Goal: Transaction & Acquisition: Purchase product/service

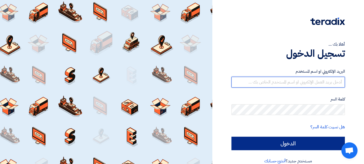
type input "[EMAIL_ADDRESS][DOMAIN_NAME]"
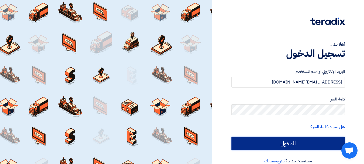
click at [293, 144] on input "الدخول" at bounding box center [287, 142] width 113 height 13
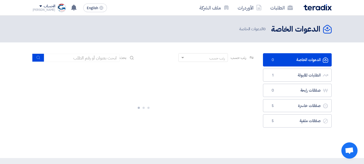
click at [293, 144] on div "الدعوات الخاصة الدعوات الخاصة 0 الطلبات المقبولة الطلبات المقبولة 1 صفقات رابحة…" at bounding box center [297, 100] width 77 height 94
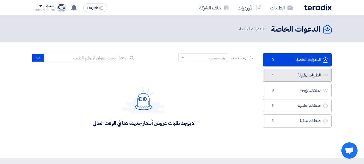
click at [279, 77] on link "الطلبات المقبولة الطلبات المقبولة 1" at bounding box center [297, 74] width 69 height 13
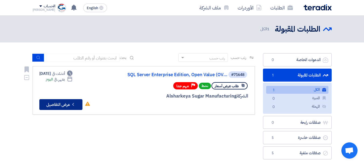
click at [68, 102] on button "Check details عرض التفاصيل" at bounding box center [60, 104] width 43 height 11
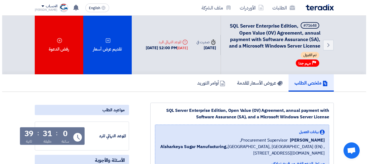
scroll to position [2, 0]
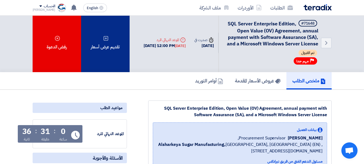
click at [113, 41] on div "تقديم عرض أسعار" at bounding box center [105, 42] width 48 height 58
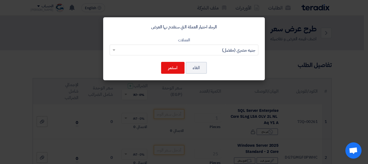
click at [220, 50] on input "text" at bounding box center [187, 50] width 138 height 9
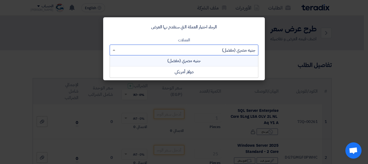
click at [196, 58] on div "جنيه مصري (مفضل)" at bounding box center [184, 60] width 148 height 11
click at [207, 48] on input "text" at bounding box center [187, 50] width 138 height 9
click at [184, 70] on div "دولار أمريكي" at bounding box center [184, 71] width 148 height 11
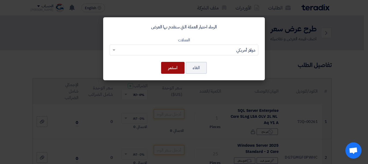
click at [172, 68] on button "استمر" at bounding box center [172, 68] width 23 height 12
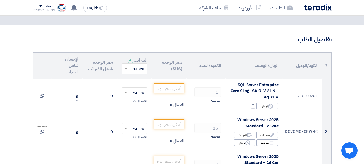
scroll to position [25, 0]
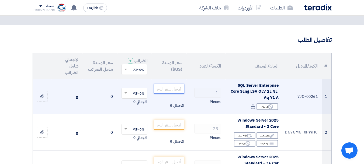
click at [167, 92] on input "number" at bounding box center [169, 89] width 30 height 10
paste input "29917.3"
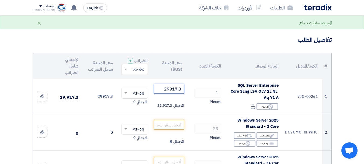
type input "29917.3"
click at [173, 40] on h3 "تفاصيل الطلب" at bounding box center [182, 40] width 299 height 8
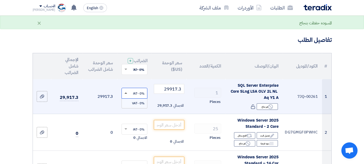
click at [126, 93] on span at bounding box center [125, 92] width 3 height 1
click at [126, 94] on span at bounding box center [125, 93] width 3 height 2
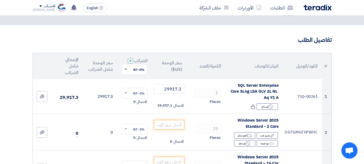
click at [126, 70] on span at bounding box center [125, 69] width 3 height 2
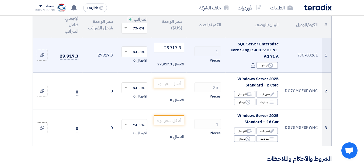
scroll to position [67, 0]
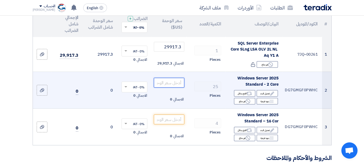
click at [165, 85] on input "number" at bounding box center [169, 83] width 30 height 10
paste input "162.8"
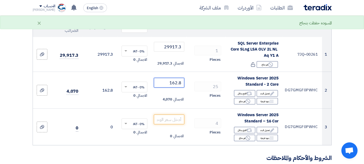
type input "162.8"
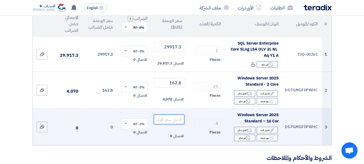
click at [168, 121] on input "number" at bounding box center [169, 119] width 30 height 10
paste input "1300.0"
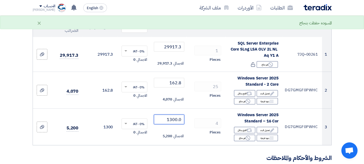
type input "1300.0"
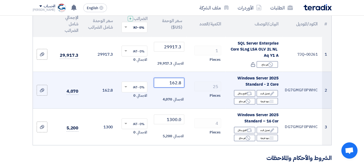
click at [173, 86] on input "162.8" at bounding box center [169, 83] width 30 height 10
paste input "1.2"
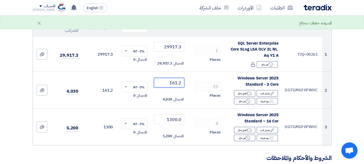
type input "161.2"
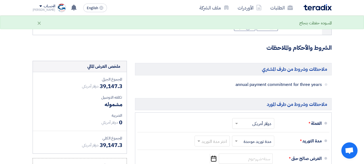
scroll to position [178, 0]
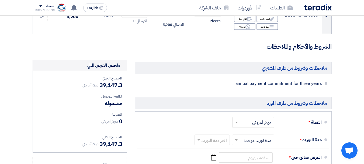
click at [248, 86] on span "annual payment commitment for three years" at bounding box center [251, 83] width 142 height 5
click at [197, 86] on span "annual payment commitment for three years" at bounding box center [251, 83] width 142 height 5
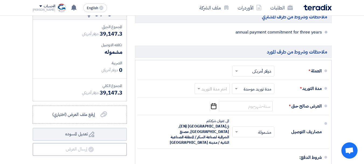
scroll to position [231, 0]
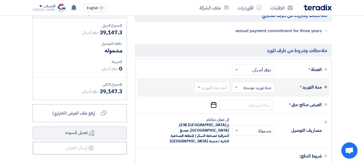
click at [238, 89] on span at bounding box center [235, 86] width 7 height 5
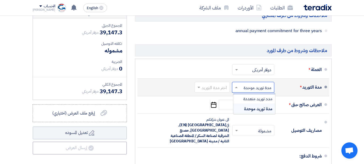
click at [238, 89] on span at bounding box center [235, 86] width 7 height 5
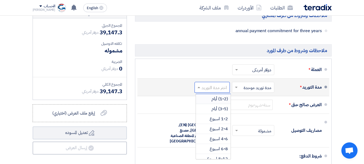
click at [201, 90] on span at bounding box center [198, 86] width 7 height 5
click at [209, 124] on div "1-2 اسبوع" at bounding box center [213, 119] width 35 height 10
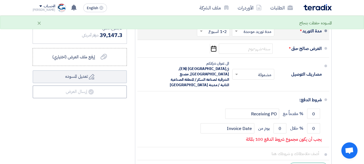
scroll to position [293, 0]
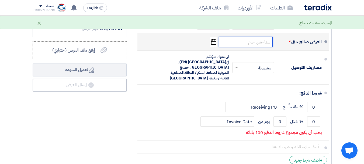
click at [236, 43] on input at bounding box center [246, 42] width 54 height 10
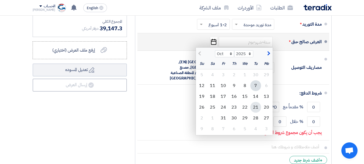
click at [257, 110] on div "21" at bounding box center [255, 107] width 11 height 11
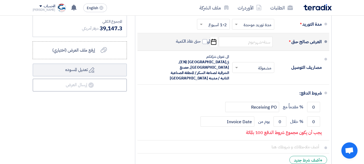
type input "10/21/2025"
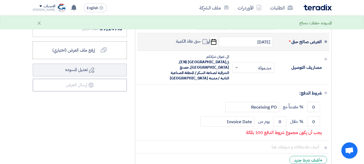
click at [205, 44] on span at bounding box center [204, 41] width 5 height 5
click at [201, 47] on input "حتى نفاذ الكمية" at bounding box center [188, 44] width 26 height 10
checkbox input "true"
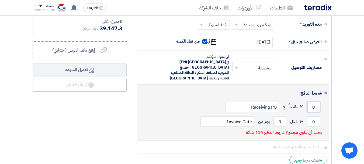
click at [312, 106] on input "0" at bounding box center [313, 107] width 13 height 10
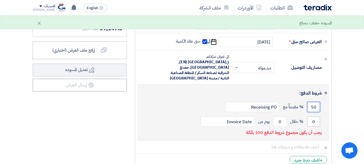
type input "50"
click at [313, 122] on input "0" at bounding box center [313, 121] width 13 height 10
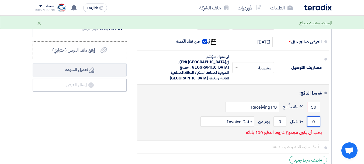
click at [313, 122] on input "0" at bounding box center [313, 121] width 13 height 10
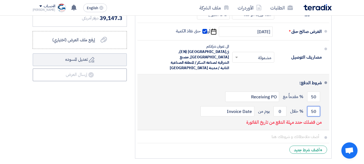
scroll to position [304, 0]
type input "50"
click at [175, 108] on div "50 % خلال 0 يوم من Invoice Date" at bounding box center [232, 110] width 180 height 15
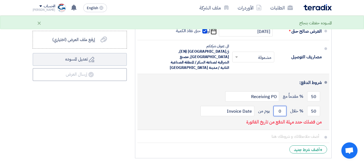
click at [280, 109] on input "0" at bounding box center [279, 111] width 13 height 10
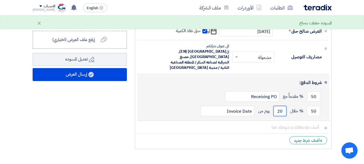
type input "20"
click at [169, 93] on div "50 % مقدماً مع Receiving PO" at bounding box center [232, 96] width 180 height 15
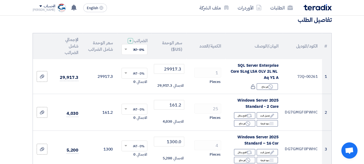
scroll to position [42, 0]
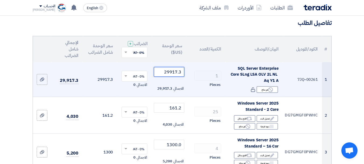
click at [167, 75] on input "29917.3" at bounding box center [169, 72] width 30 height 10
paste input "632.4"
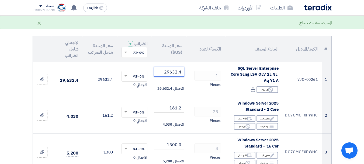
type input "29632.4"
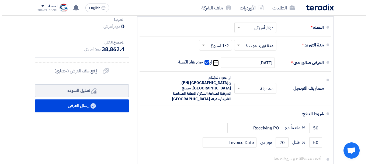
scroll to position [275, 0]
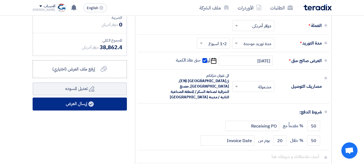
click at [81, 105] on button "إرسال العرض" at bounding box center [80, 103] width 94 height 13
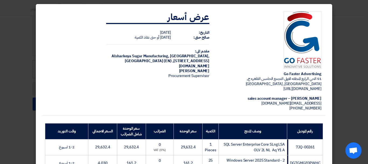
scroll to position [0, 0]
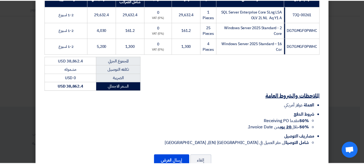
scroll to position [145, 0]
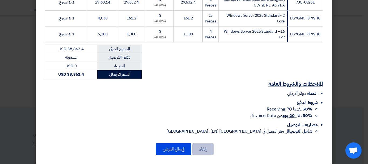
click at [211, 143] on button "إلغاء" at bounding box center [202, 149] width 21 height 12
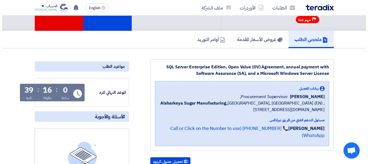
scroll to position [0, 0]
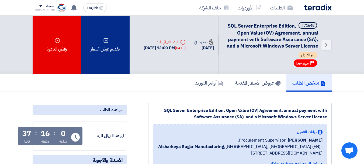
click at [110, 41] on div "تقديم عرض أسعار" at bounding box center [105, 45] width 48 height 58
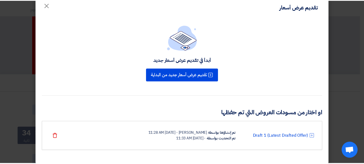
scroll to position [15, 0]
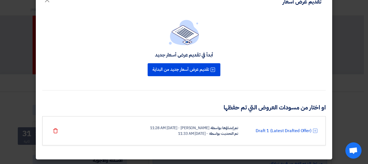
click at [165, 130] on div "Ahmed Adel - 7 Oct 2025, 11:28 AM" at bounding box center [179, 128] width 59 height 6
click at [265, 130] on link "Draft 1 (Latest Drafted Offer)" at bounding box center [284, 130] width 56 height 6
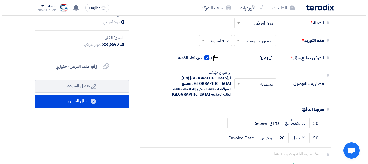
scroll to position [277, 0]
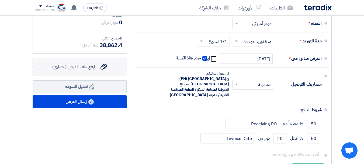
click at [91, 70] on span "إرفع ملف العرض (اختياري)" at bounding box center [73, 67] width 43 height 6
click at [0, 0] on input "إرفع ملف العرض (اختياري) إرفع ملف العرض (اختياري)" at bounding box center [0, 0] width 0 height 0
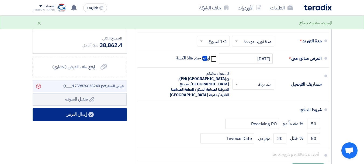
click at [77, 121] on button "إرسال العرض" at bounding box center [80, 114] width 94 height 13
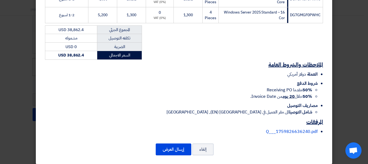
scroll to position [165, 0]
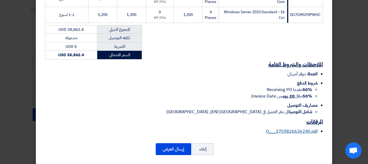
click at [274, 128] on link "Q___1759826636240.pdf" at bounding box center [292, 131] width 52 height 6
click at [174, 144] on button "إرسال العرض" at bounding box center [174, 149] width 36 height 12
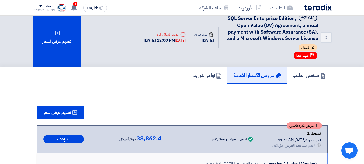
scroll to position [6, 0]
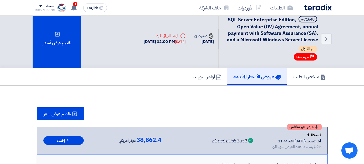
click at [314, 141] on div "أخر تحديث 7 Oct 2025, 11:44 AM" at bounding box center [296, 141] width 48 height 6
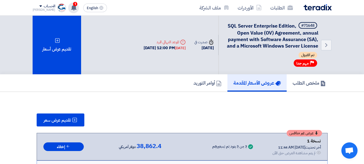
click at [71, 9] on div "1 عرض سعرك لطلب SQL Server Enterprise Edition, Open Value (OV) Agreement, annua…" at bounding box center [73, 7] width 11 height 11
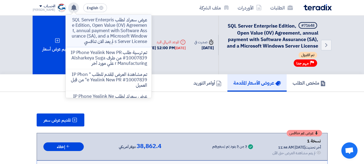
click at [109, 35] on p "عرض سعرك لطلب SQL Server Enterprise Edition, Open Value (OV) Agreement, annual …" at bounding box center [108, 30] width 77 height 27
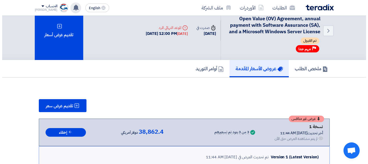
scroll to position [15, 0]
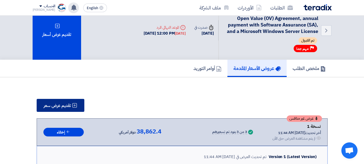
click at [67, 105] on span "تقديم عرض سعر" at bounding box center [57, 105] width 27 height 4
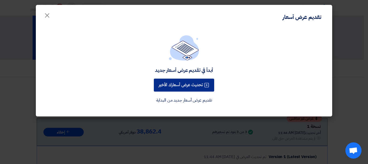
click at [188, 88] on button "تحديث عرض أسعارك الأخير" at bounding box center [184, 84] width 60 height 13
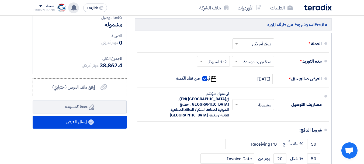
scroll to position [260, 0]
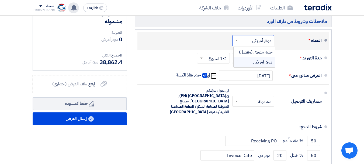
click at [245, 44] on input "text" at bounding box center [252, 41] width 39 height 8
click at [250, 57] on div "جنيه مصري (مفضل)" at bounding box center [254, 52] width 41 height 10
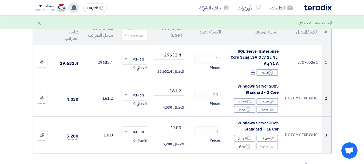
scroll to position [59, 0]
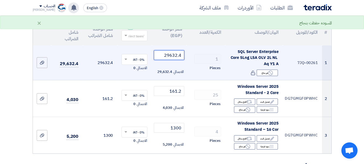
click at [171, 60] on input "29632.4" at bounding box center [169, 55] width 30 height 10
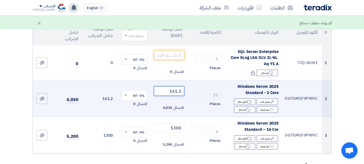
click at [176, 96] on input "161.2" at bounding box center [169, 91] width 30 height 10
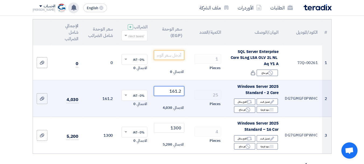
click at [176, 96] on input "161.2" at bounding box center [169, 91] width 30 height 10
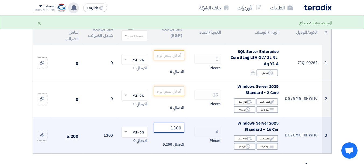
click at [176, 132] on input "1300" at bounding box center [169, 128] width 30 height 10
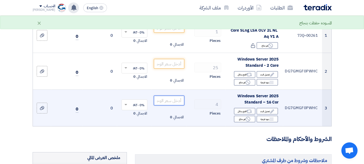
scroll to position [0, 0]
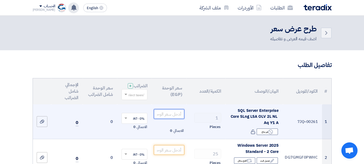
click at [167, 116] on input "number" at bounding box center [169, 114] width 30 height 10
paste input "1410798.94"
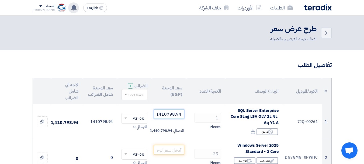
type input "1410798.94"
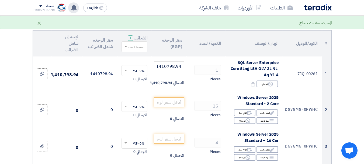
scroll to position [59, 0]
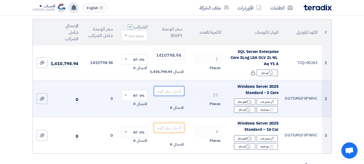
click at [171, 95] on input "number" at bounding box center [169, 91] width 30 height 10
paste input "7674.73"
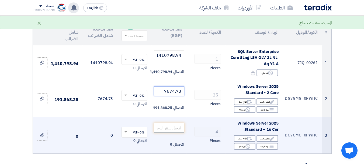
type input "7674.73"
click at [171, 129] on input "number" at bounding box center [169, 128] width 30 height 10
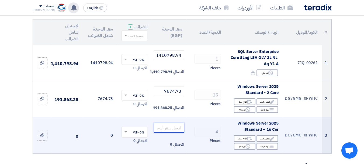
paste input "61893.00"
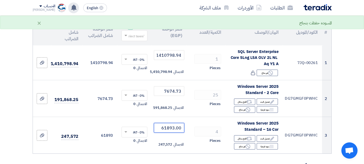
type input "61893.00"
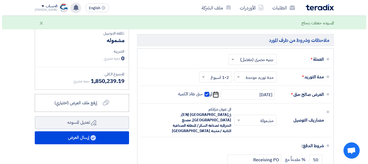
scroll to position [247, 0]
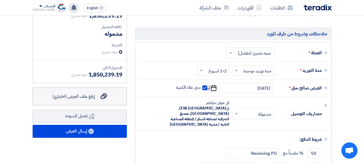
click at [85, 99] on span "إرفع ملف العرض (اختياري)" at bounding box center [73, 96] width 43 height 6
click at [0, 0] on input "إرفع ملف العرض (اختياري) إرفع ملف العرض (اختياري)" at bounding box center [0, 0] width 0 height 0
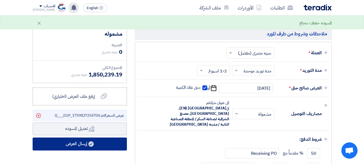
click at [81, 148] on button "إرسال العرض" at bounding box center [80, 143] width 94 height 13
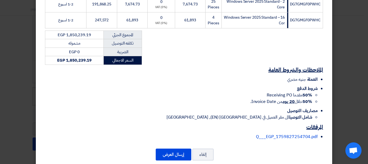
scroll to position [165, 0]
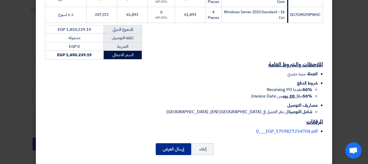
click at [174, 144] on button "إرسال العرض" at bounding box center [174, 149] width 36 height 12
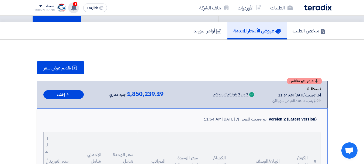
scroll to position [50, 0]
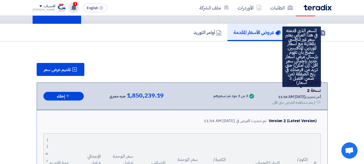
click at [315, 82] on icon at bounding box center [317, 83] width 4 height 4
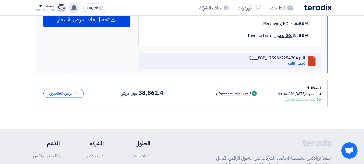
scroll to position [394, 0]
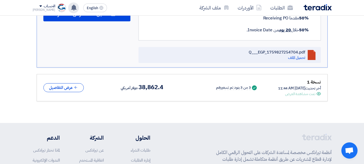
click at [319, 93] on icon "Offer is Seen" at bounding box center [319, 93] width 4 height 4
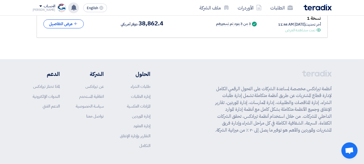
scroll to position [459, 0]
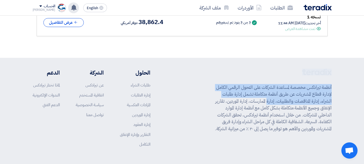
drag, startPoint x: 285, startPoint y: 100, endPoint x: 221, endPoint y: 72, distance: 69.6
click at [221, 72] on div "أنظمة تيرادكس مخصصة لمساعدة الشركات على التحول الرقمي الكامل لإدارة قطاع المشتر…" at bounding box center [272, 111] width 120 height 87
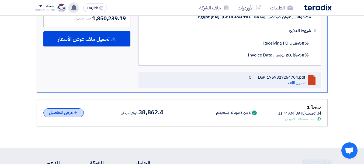
click at [75, 110] on icon at bounding box center [76, 112] width 4 height 4
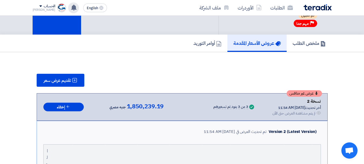
scroll to position [36, 0]
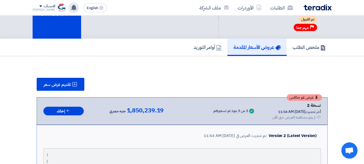
click at [71, 9] on use at bounding box center [73, 8] width 5 height 6
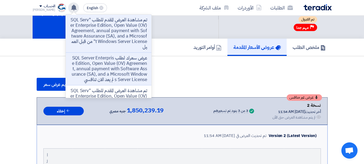
click at [71, 9] on use at bounding box center [73, 8] width 5 height 6
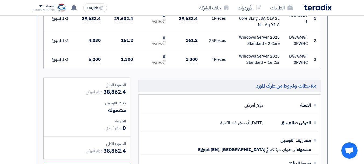
scroll to position [576, 0]
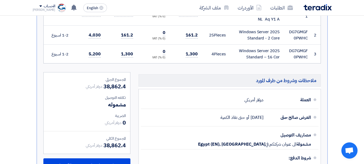
click at [110, 144] on span "38,862.4" at bounding box center [114, 145] width 22 height 8
copy div "38,862.4"
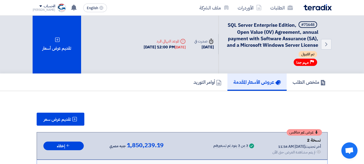
scroll to position [0, 0]
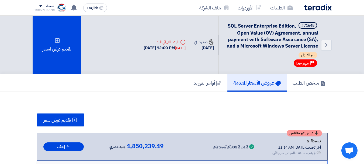
click at [180, 42] on icon "Deadline" at bounding box center [182, 41] width 5 height 5
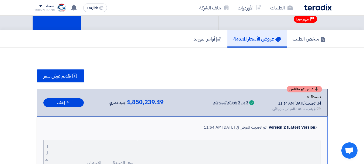
scroll to position [46, 0]
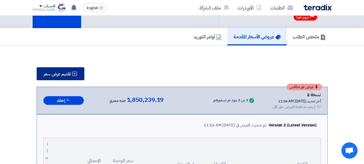
click at [64, 72] on span "تقديم عرض سعر" at bounding box center [57, 74] width 27 height 4
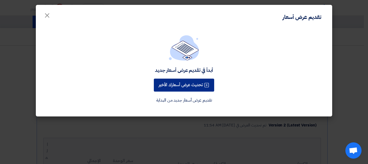
click at [178, 84] on button "تحديث عرض أسعارك الأخير" at bounding box center [184, 84] width 60 height 13
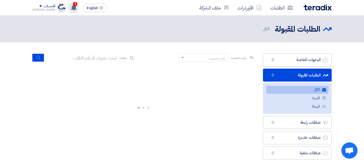
click at [73, 3] on span "1" at bounding box center [75, 4] width 4 height 4
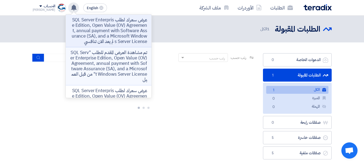
click at [104, 64] on p "تم مشاهدة العرض المقدم للطلب "SQL Server Enterprise Edition, Open Value (OV) Ag…" at bounding box center [108, 66] width 77 height 32
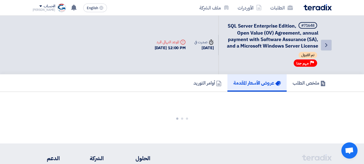
click at [327, 48] on icon "Back" at bounding box center [326, 45] width 6 height 6
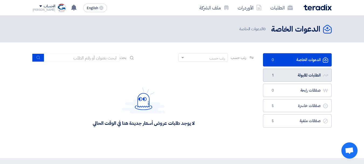
click at [277, 75] on link "الطلبات المقبولة الطلبات المقبولة 1" at bounding box center [297, 74] width 69 height 13
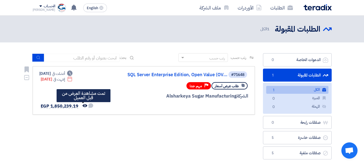
click at [82, 106] on use at bounding box center [84, 105] width 5 height 3
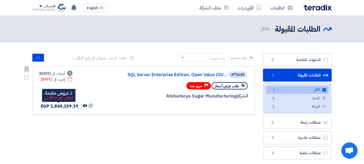
click at [51, 103] on span "EGP 1,850,239.19" at bounding box center [60, 106] width 38 height 6
click at [50, 106] on span "EGP 1,850,239.19" at bounding box center [60, 106] width 38 height 6
click at [358, 95] on section "الدعوات الخاصة الدعوات الخاصة 0 الطلبات المقبولة الطلبات المقبولة 1 الكل الكل 1…" at bounding box center [182, 107] width 364 height 130
click at [152, 78] on div "#71648 SQL Server Enterprise Edition, Open Value (OV..." at bounding box center [184, 75] width 130 height 8
click at [119, 100] on div "#71648 SQL Server Enterprise Edition, Open Value (OV... طلب عرض أسعار Priority …" at bounding box center [184, 90] width 130 height 39
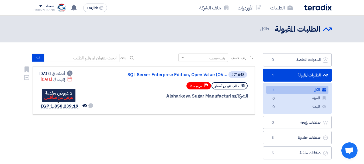
click at [60, 108] on span "EGP 1,850,239.19" at bounding box center [60, 106] width 38 height 6
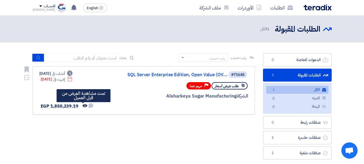
click at [82, 106] on use at bounding box center [84, 105] width 5 height 3
click at [90, 105] on use at bounding box center [90, 105] width 5 height 5
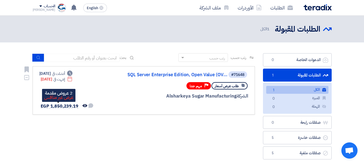
click at [44, 107] on span "EGP 1,850,239.19" at bounding box center [60, 106] width 38 height 6
click at [119, 89] on div "طلب عرض أسعار Priority مهم جدا" at bounding box center [184, 85] width 130 height 9
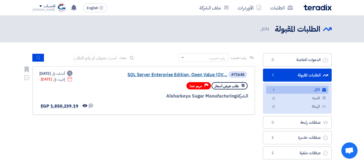
click at [174, 75] on link "SQL Server Enterprise Edition, Open Value (OV..." at bounding box center [174, 74] width 108 height 5
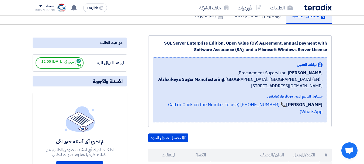
scroll to position [379, 0]
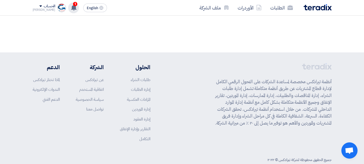
click at [71, 8] on use at bounding box center [73, 8] width 5 height 6
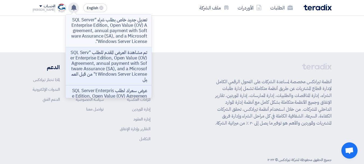
click at [105, 37] on p "تعديل جديد خاص بطلب شراء "SQL Server Enterprise Edition, Open Value (OV) Agreem…" at bounding box center [108, 30] width 77 height 27
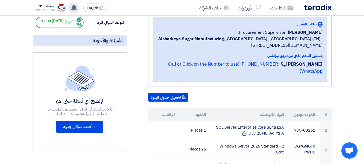
scroll to position [107, 0]
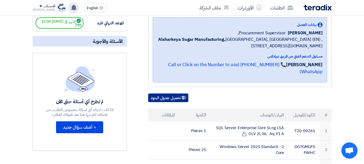
click at [167, 93] on button "تحميل جدول البنود" at bounding box center [168, 97] width 40 height 9
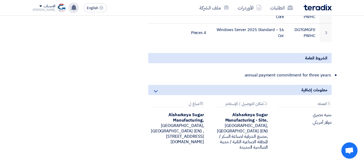
scroll to position [243, 0]
click at [268, 69] on li "annual payment commitment for three years" at bounding box center [243, 74] width 178 height 11
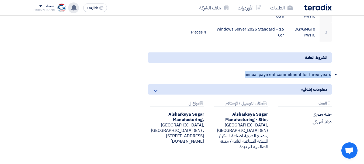
click at [268, 69] on li "annual payment commitment for three years" at bounding box center [243, 74] width 178 height 11
click at [254, 60] on div "الشروط العامة annual payment commitment for three years" at bounding box center [239, 65] width 183 height 27
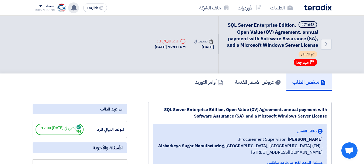
scroll to position [0, 0]
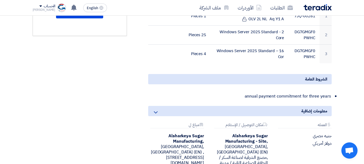
scroll to position [220, 0]
